Goal: Task Accomplishment & Management: Manage account settings

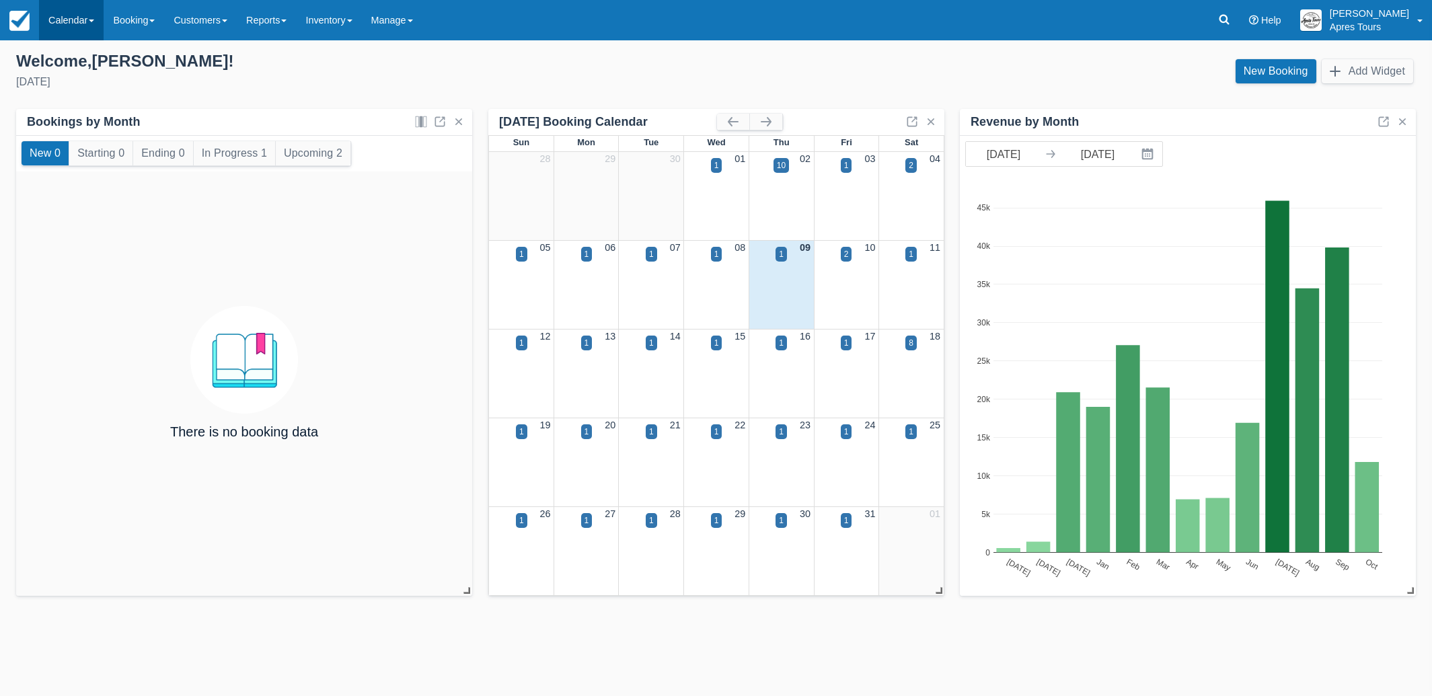
click at [59, 27] on link "Calendar" at bounding box center [71, 20] width 65 height 40
click at [61, 129] on link "Month" at bounding box center [93, 127] width 106 height 28
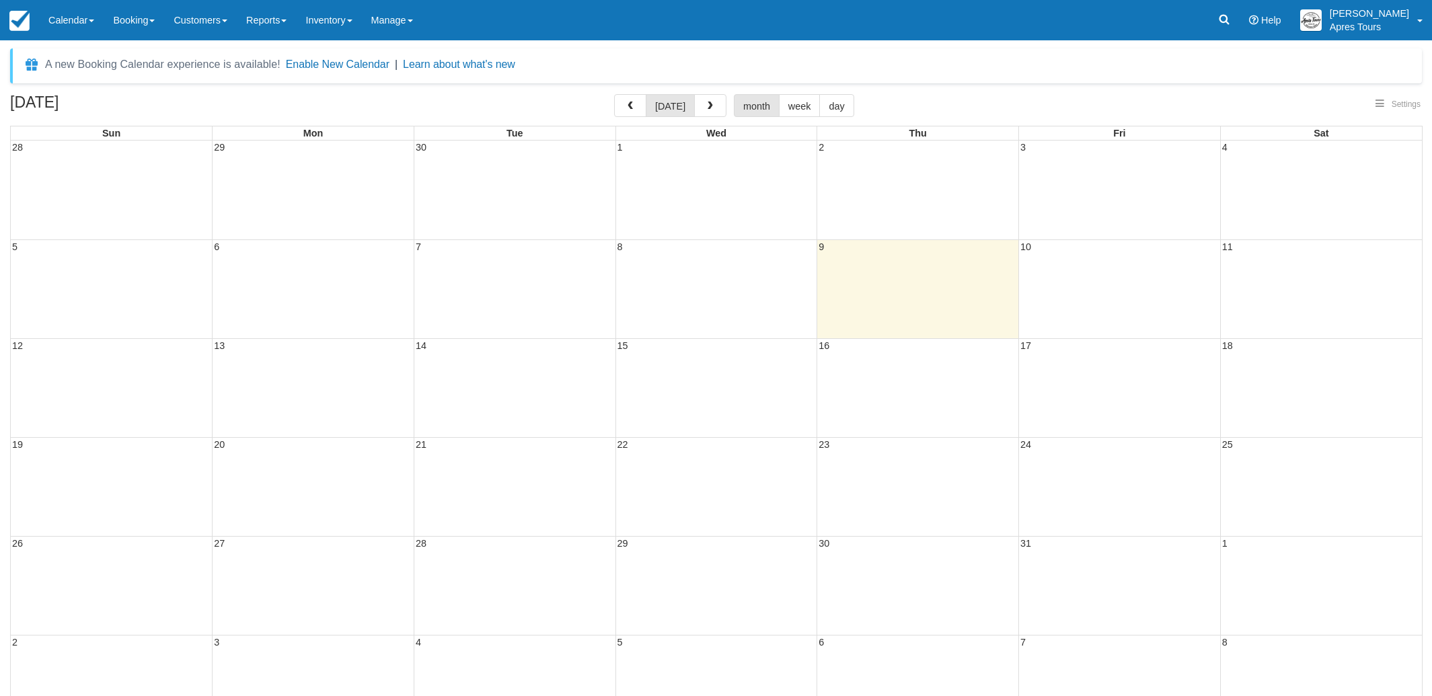
select select
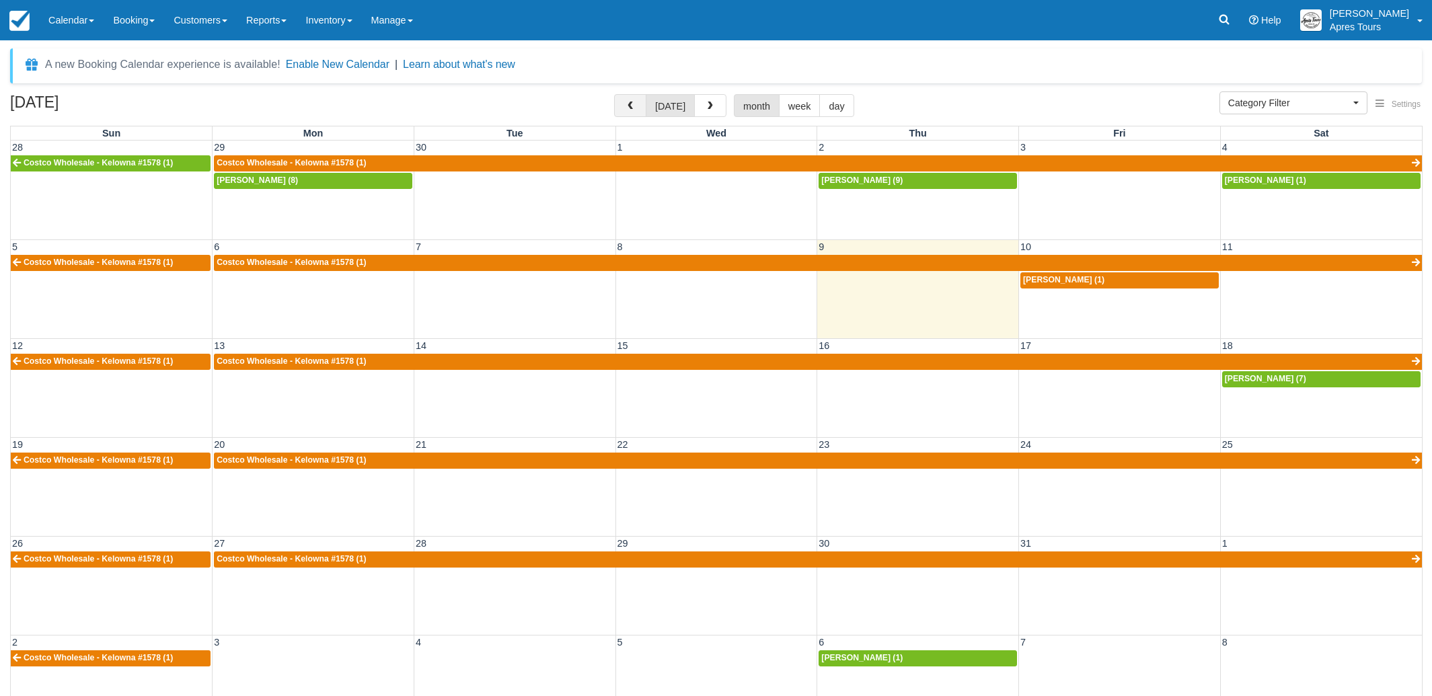
click at [629, 110] on span "button" at bounding box center [630, 106] width 9 height 9
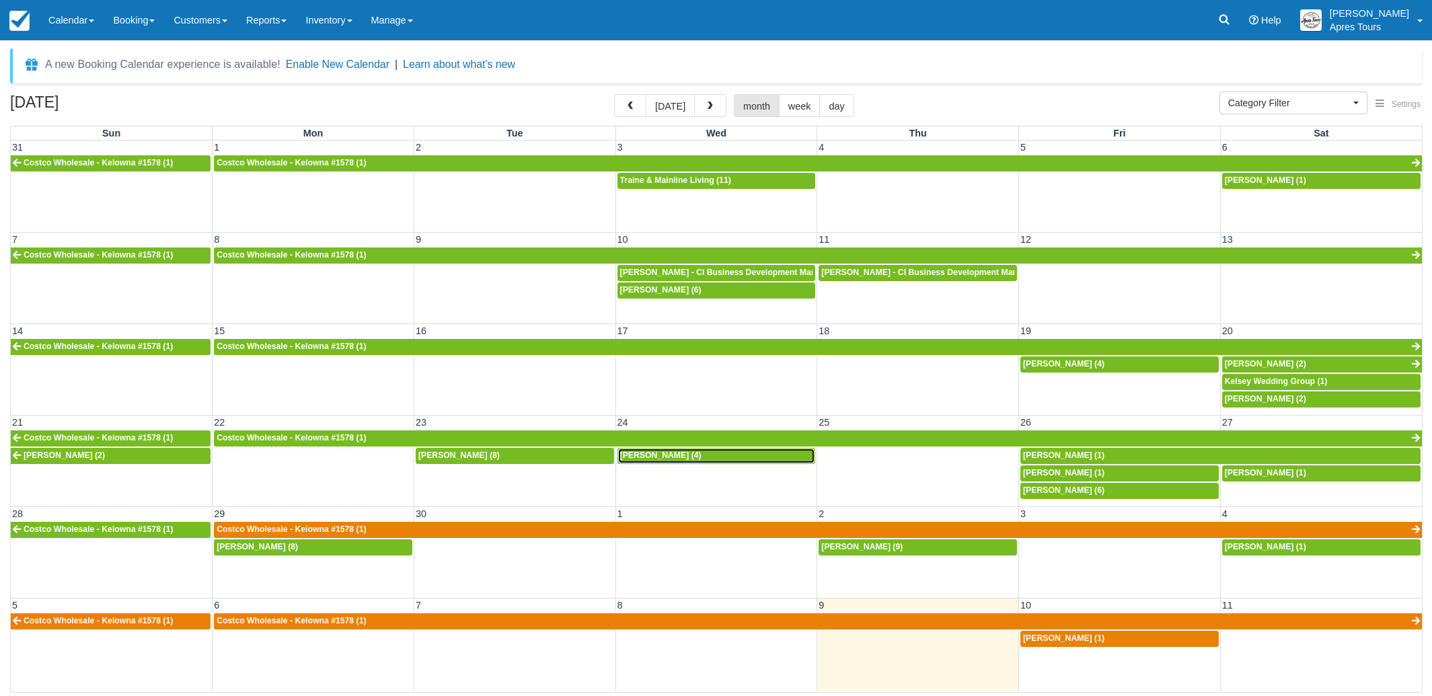
click at [674, 459] on span "Kevin Edgson (4)" at bounding box center [660, 455] width 81 height 9
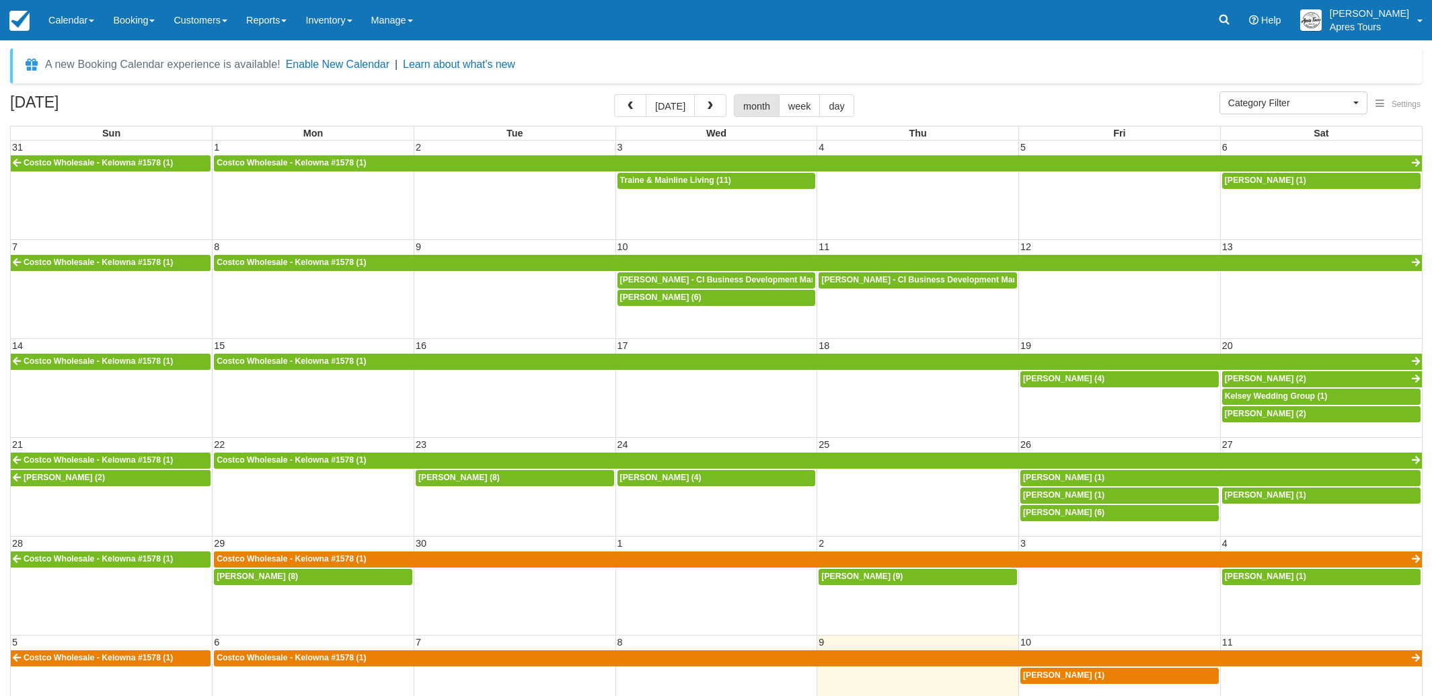
select select
click at [477, 476] on span "Vincent Chow (8)" at bounding box center [458, 477] width 81 height 9
select select
click at [700, 478] on div "Kevin Edgson (4)" at bounding box center [716, 478] width 193 height 11
select select
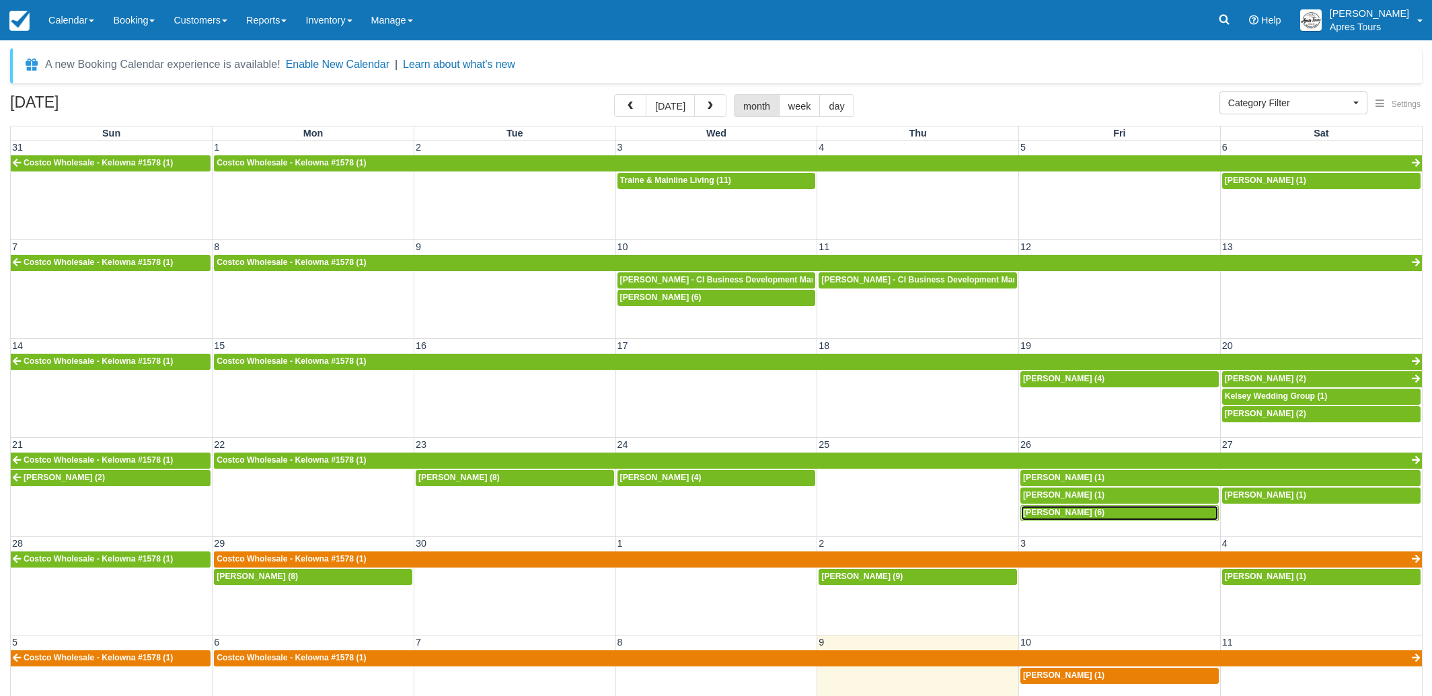
click at [1078, 513] on span "Leane Parker (6)" at bounding box center [1063, 512] width 81 height 9
select select
click at [262, 580] on span "Dale Rose (8)" at bounding box center [257, 576] width 81 height 9
select select
click at [901, 574] on div "Jade Stevenson (9)" at bounding box center [917, 577] width 193 height 11
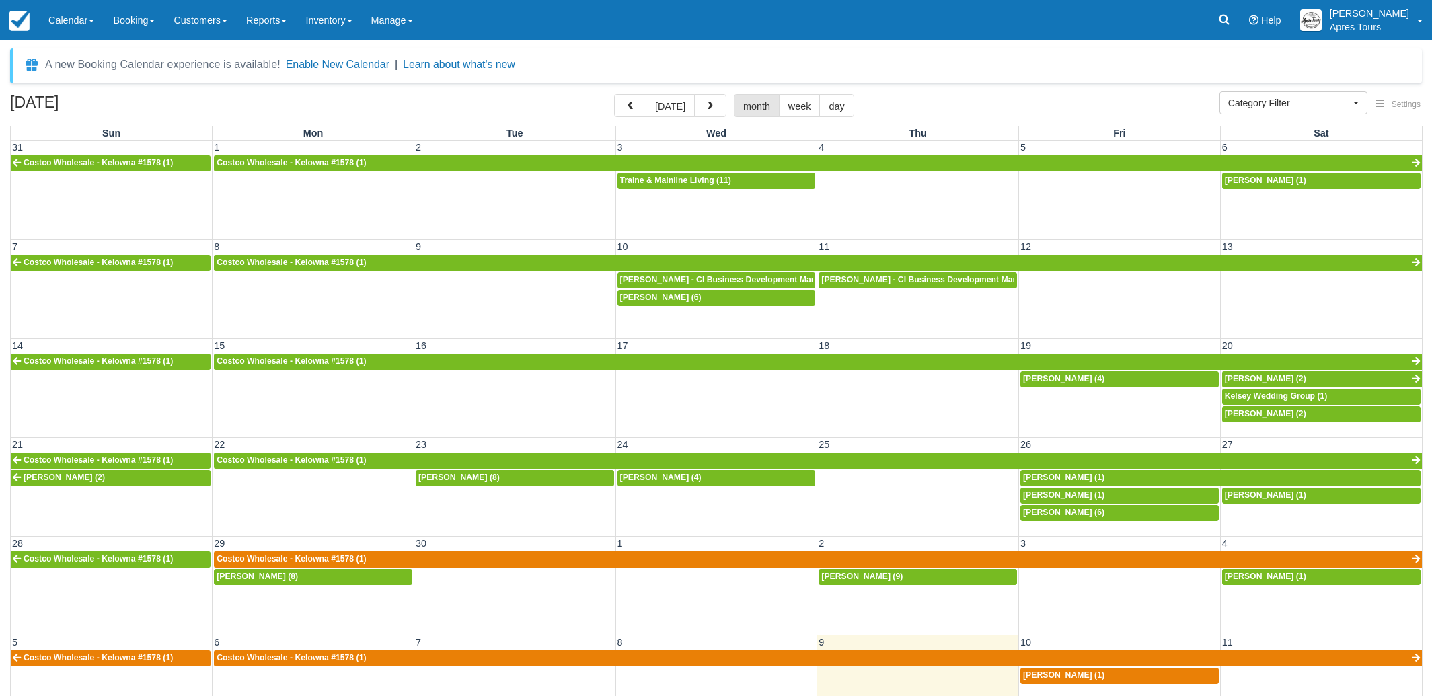
select select
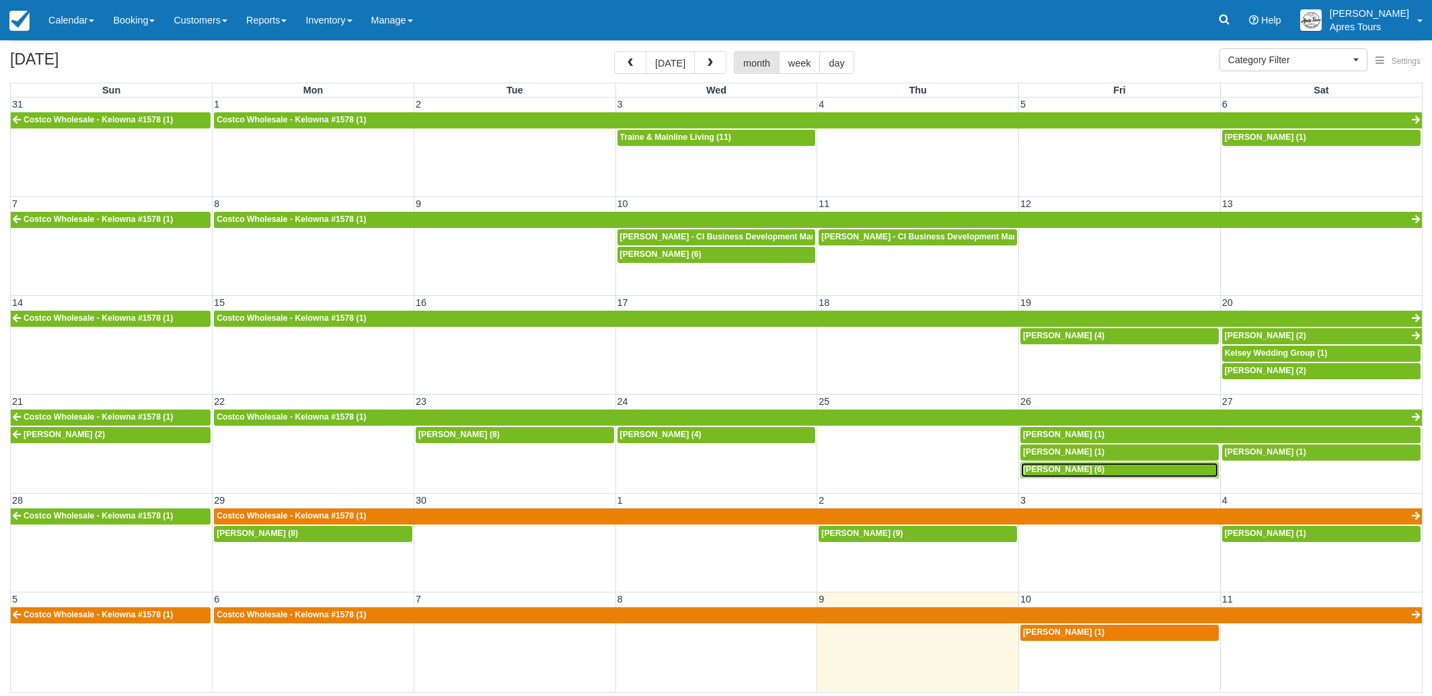
click at [1104, 472] on div "Leane Parker (6)" at bounding box center [1119, 470] width 193 height 11
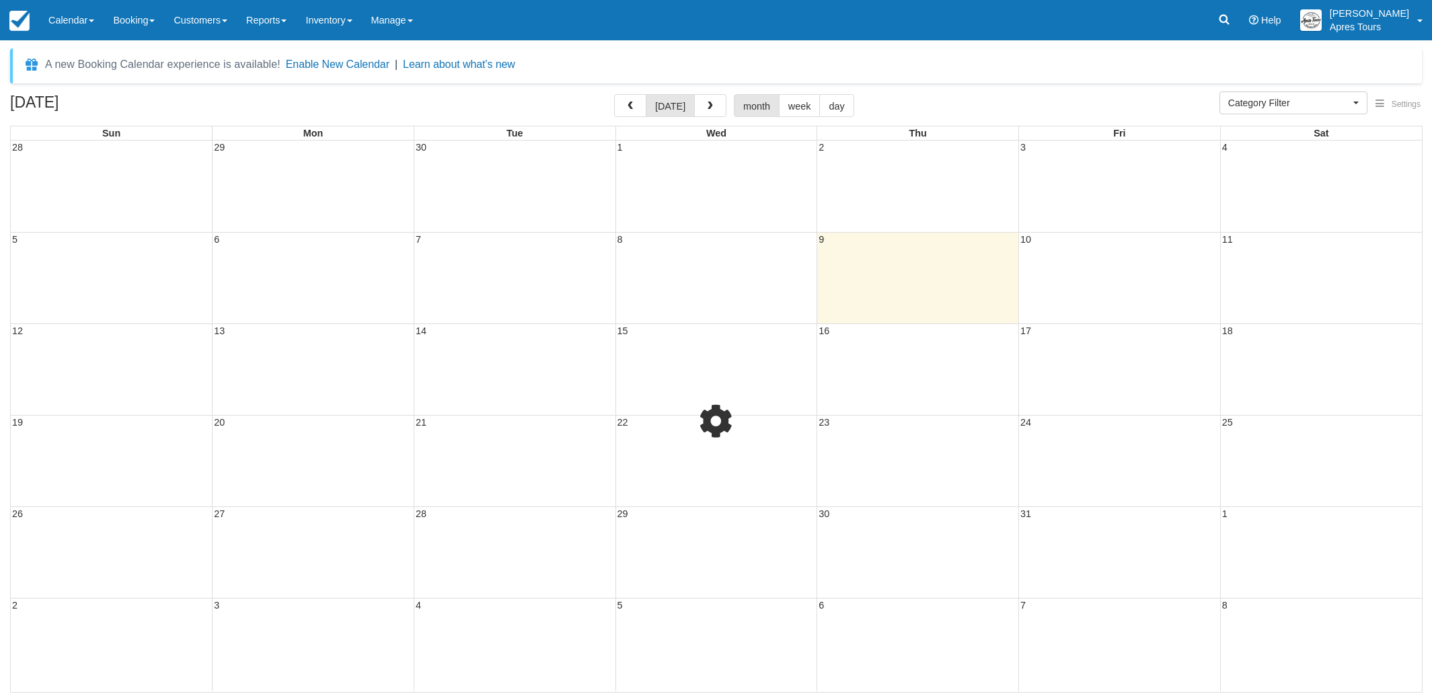
select select
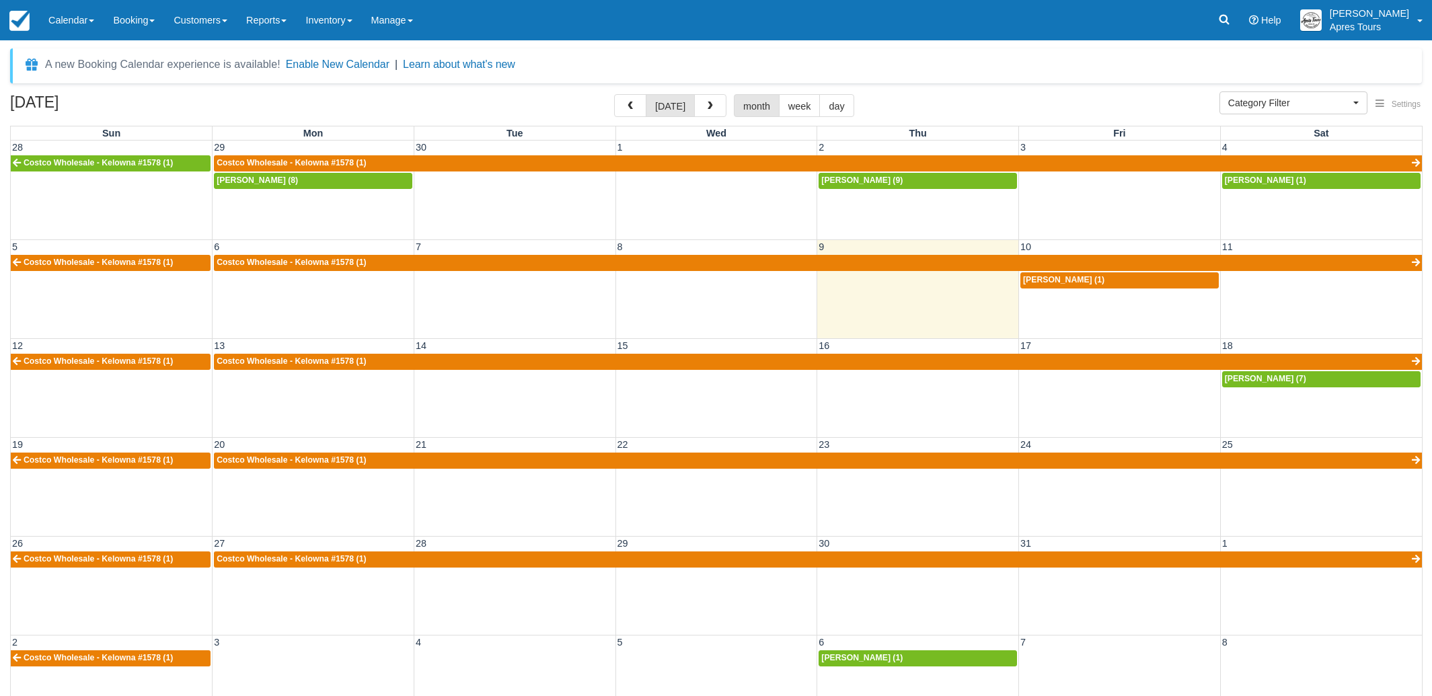
select select
click at [905, 180] on div "[PERSON_NAME] (9)" at bounding box center [917, 181] width 193 height 11
